Goal: Task Accomplishment & Management: Use online tool/utility

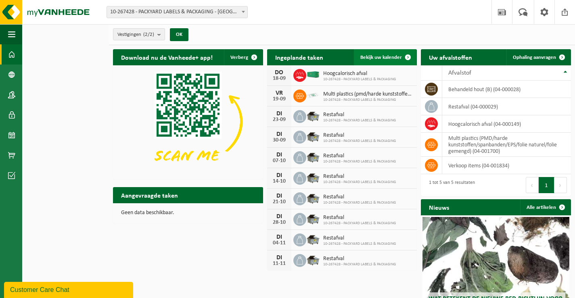
click at [398, 58] on span "Bekijk uw kalender" at bounding box center [381, 57] width 42 height 5
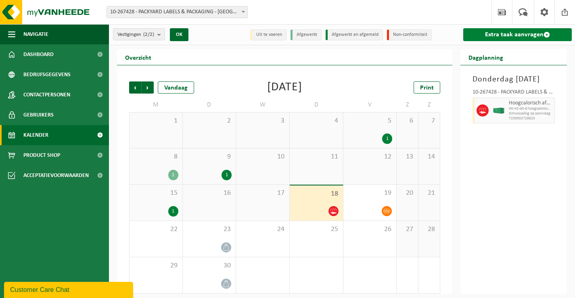
click at [516, 35] on link "Extra taak aanvragen" at bounding box center [517, 34] width 109 height 13
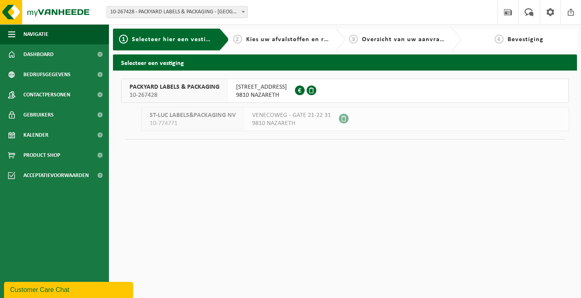
click at [228, 95] on div "VENECOWEG 24 9810 NAZARETH 0407.900.836" at bounding box center [261, 90] width 67 height 23
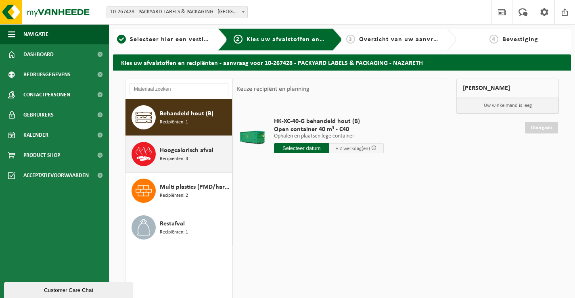
click at [203, 148] on span "Hoogcalorisch afval" at bounding box center [187, 151] width 54 height 10
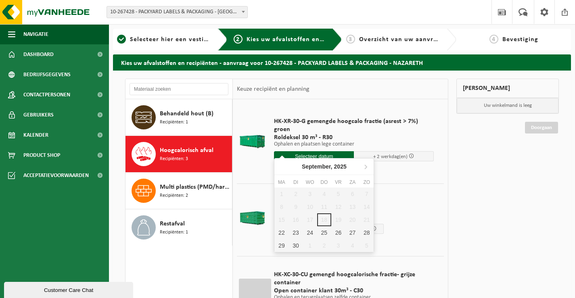
click at [288, 151] on input "text" at bounding box center [314, 156] width 80 height 10
click at [279, 232] on div "22" at bounding box center [281, 232] width 14 height 13
type input "Van 2025-09-22"
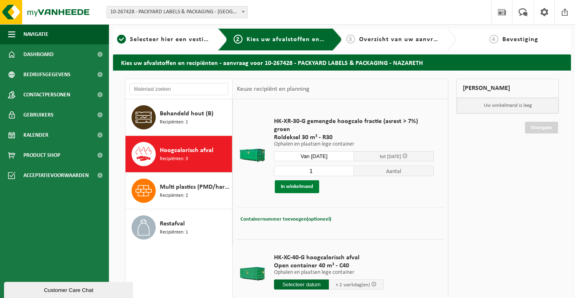
click at [293, 186] on button "In winkelmand" at bounding box center [297, 186] width 44 height 13
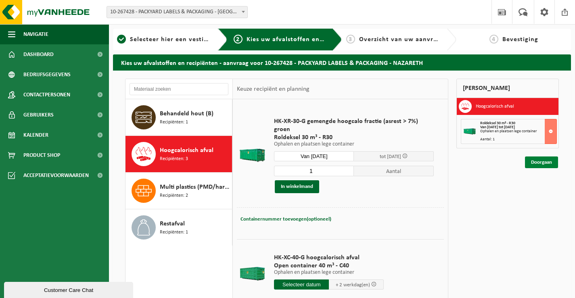
click at [526, 164] on link "Doorgaan" at bounding box center [541, 163] width 33 height 12
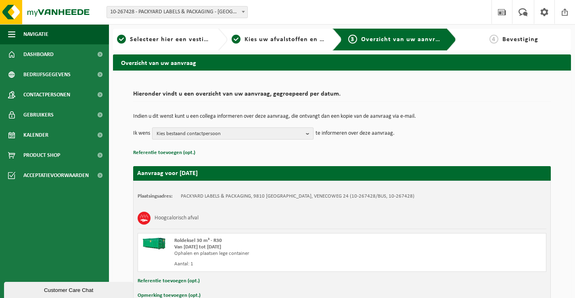
click at [263, 132] on span "Kies bestaand contactpersoon" at bounding box center [230, 134] width 146 height 12
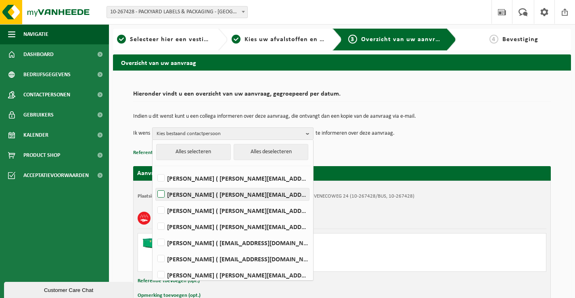
click at [235, 191] on label "CHRISTOPHE DE JANS ( christophe.de.jans@packyard.pro )" at bounding box center [232, 194] width 153 height 12
click at [155, 184] on input "CHRISTOPHE DE JANS ( christophe.de.jans@packyard.pro )" at bounding box center [154, 184] width 0 height 0
checkbox input "true"
click at [324, 154] on p "Referentie toevoegen (opt.)" at bounding box center [342, 153] width 418 height 10
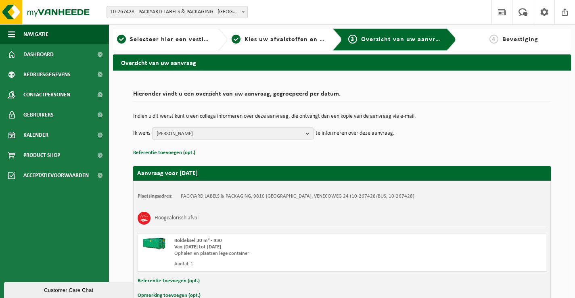
scroll to position [48, 0]
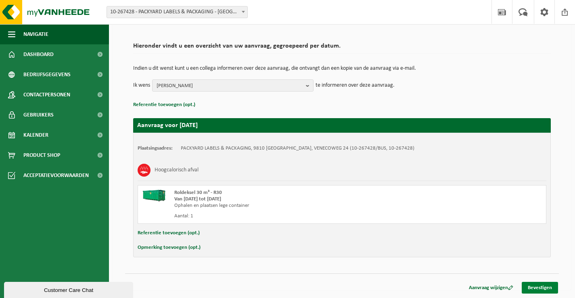
click at [527, 284] on link "Bevestigen" at bounding box center [540, 288] width 36 height 12
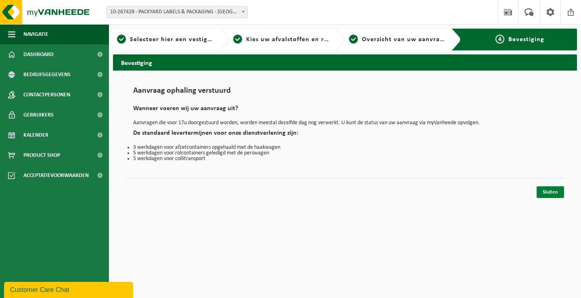
click at [549, 188] on link "Sluiten" at bounding box center [550, 192] width 27 height 12
